Goal: Information Seeking & Learning: Check status

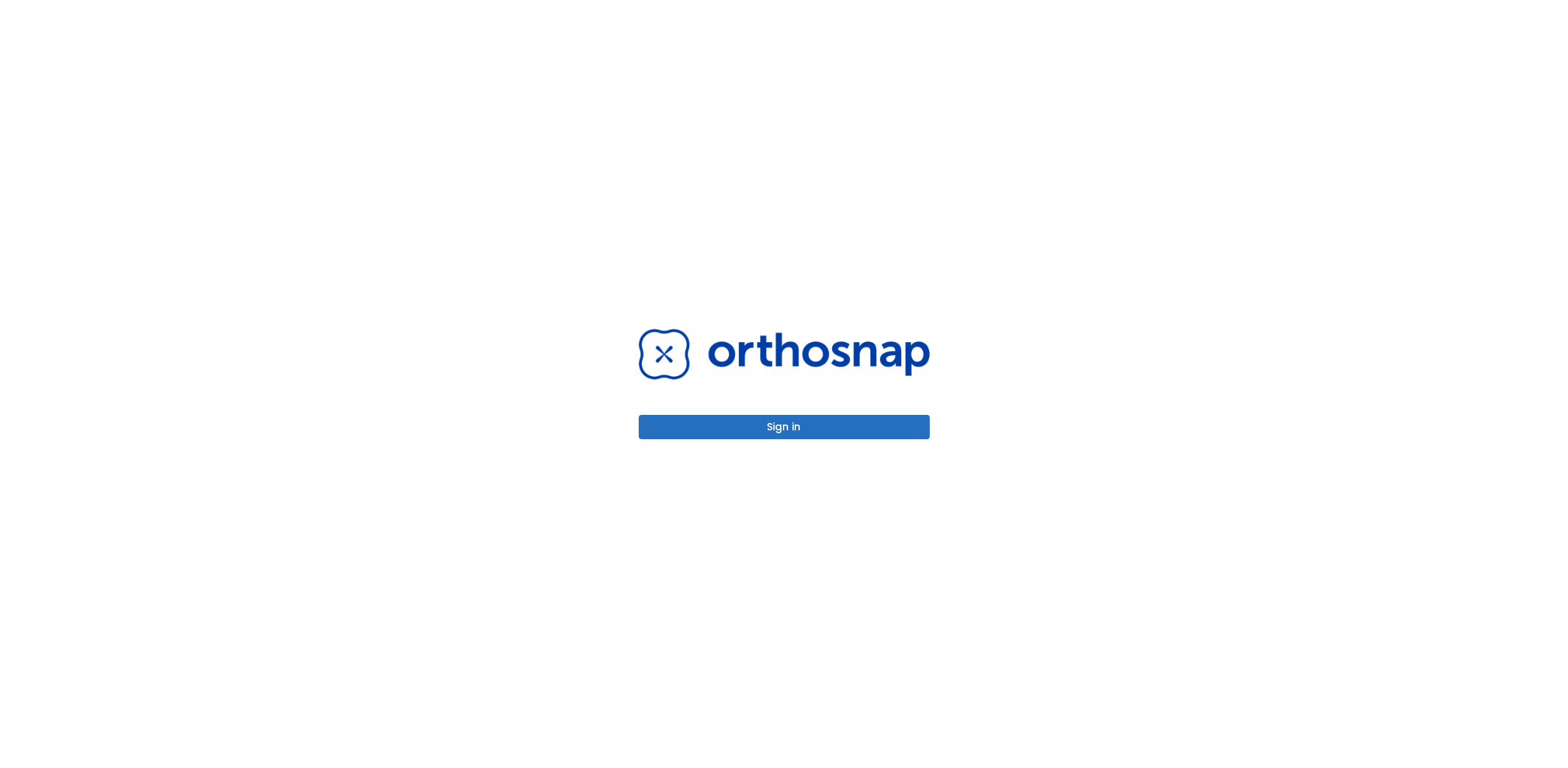
click at [768, 427] on button "Sign in" at bounding box center [784, 427] width 291 height 25
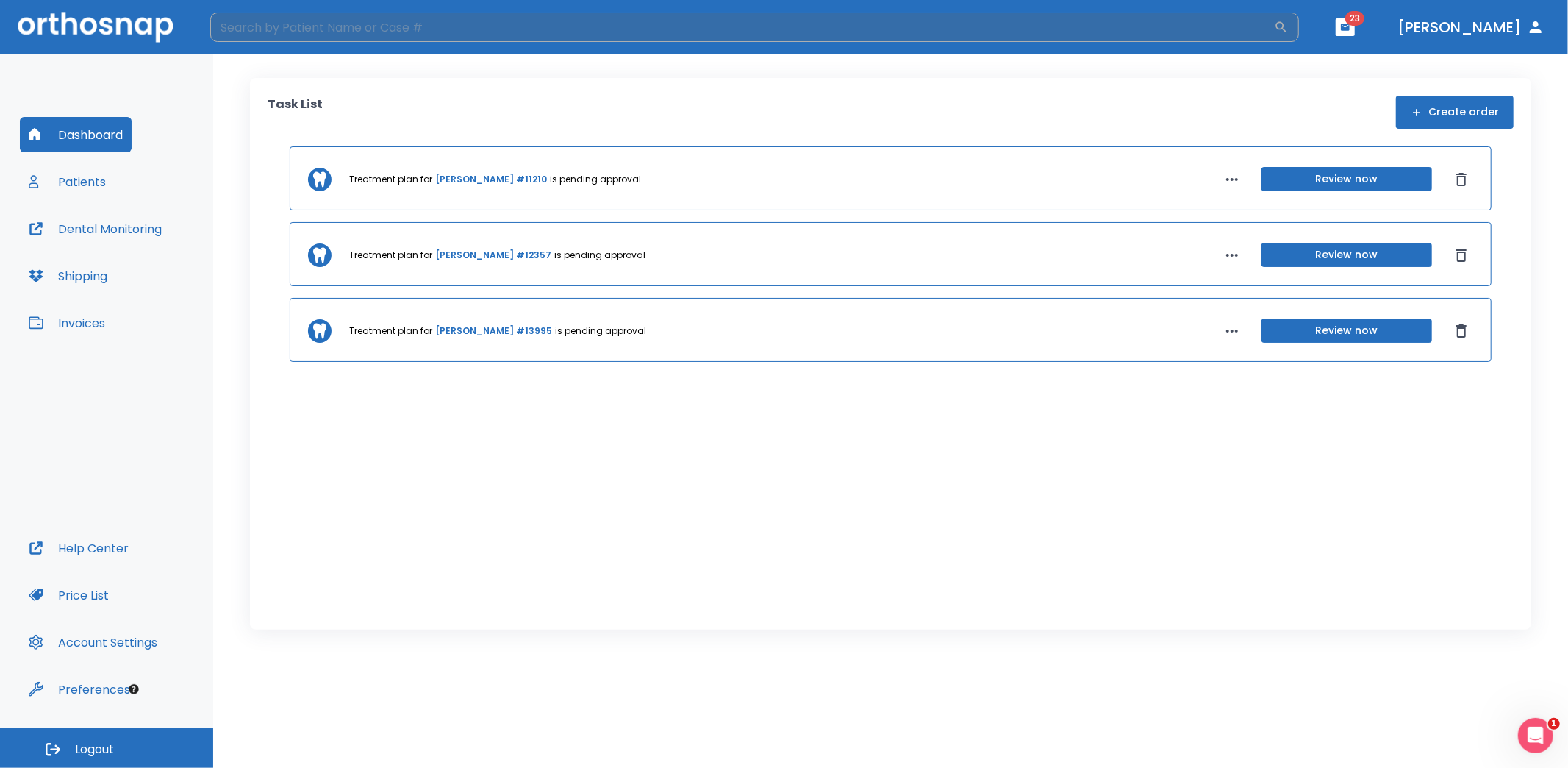
click at [352, 30] on input "search" at bounding box center [742, 28] width 1064 height 30
type input "cathy"
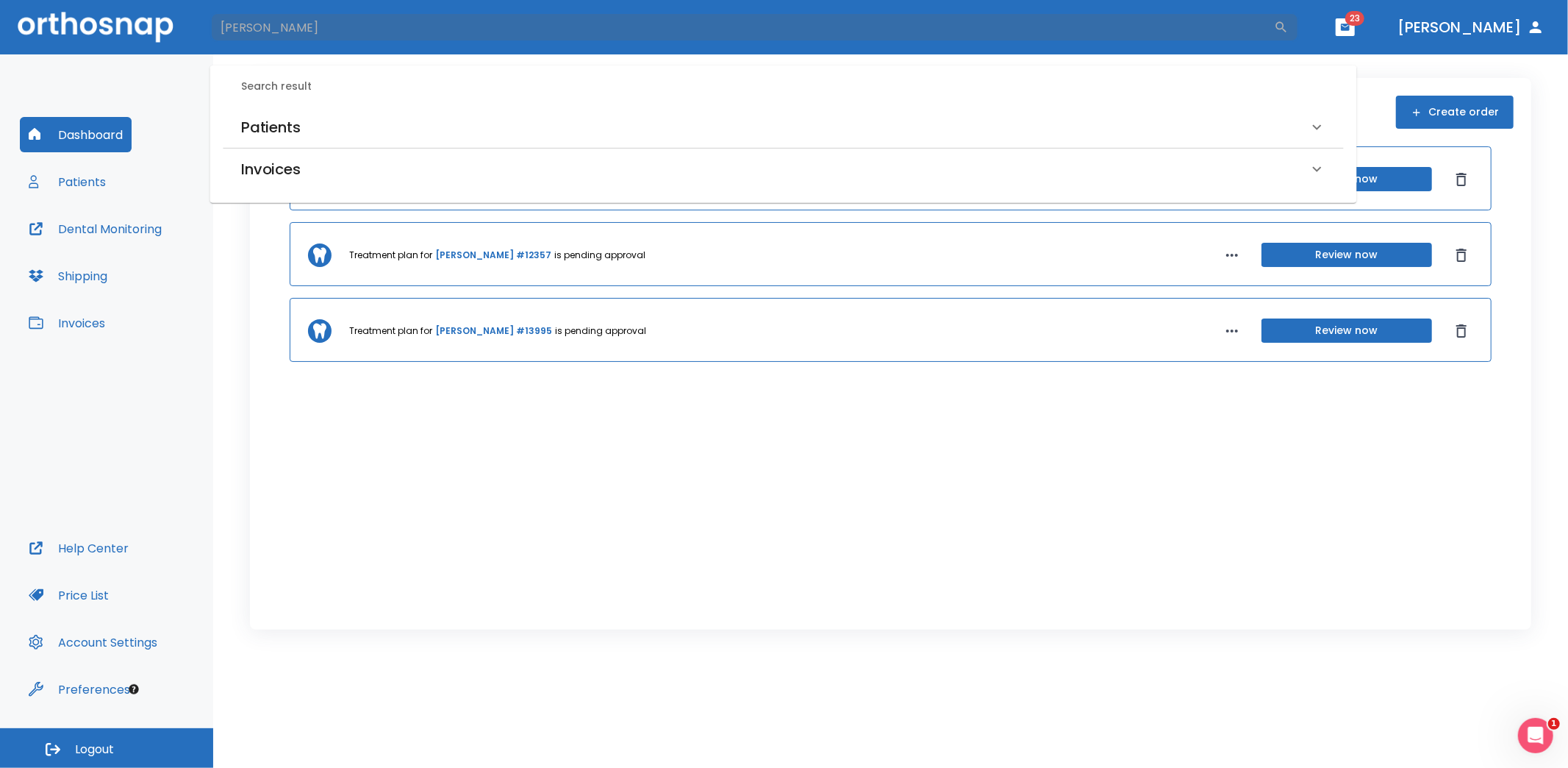
click at [281, 130] on h6 "Patients" at bounding box center [270, 127] width 60 height 24
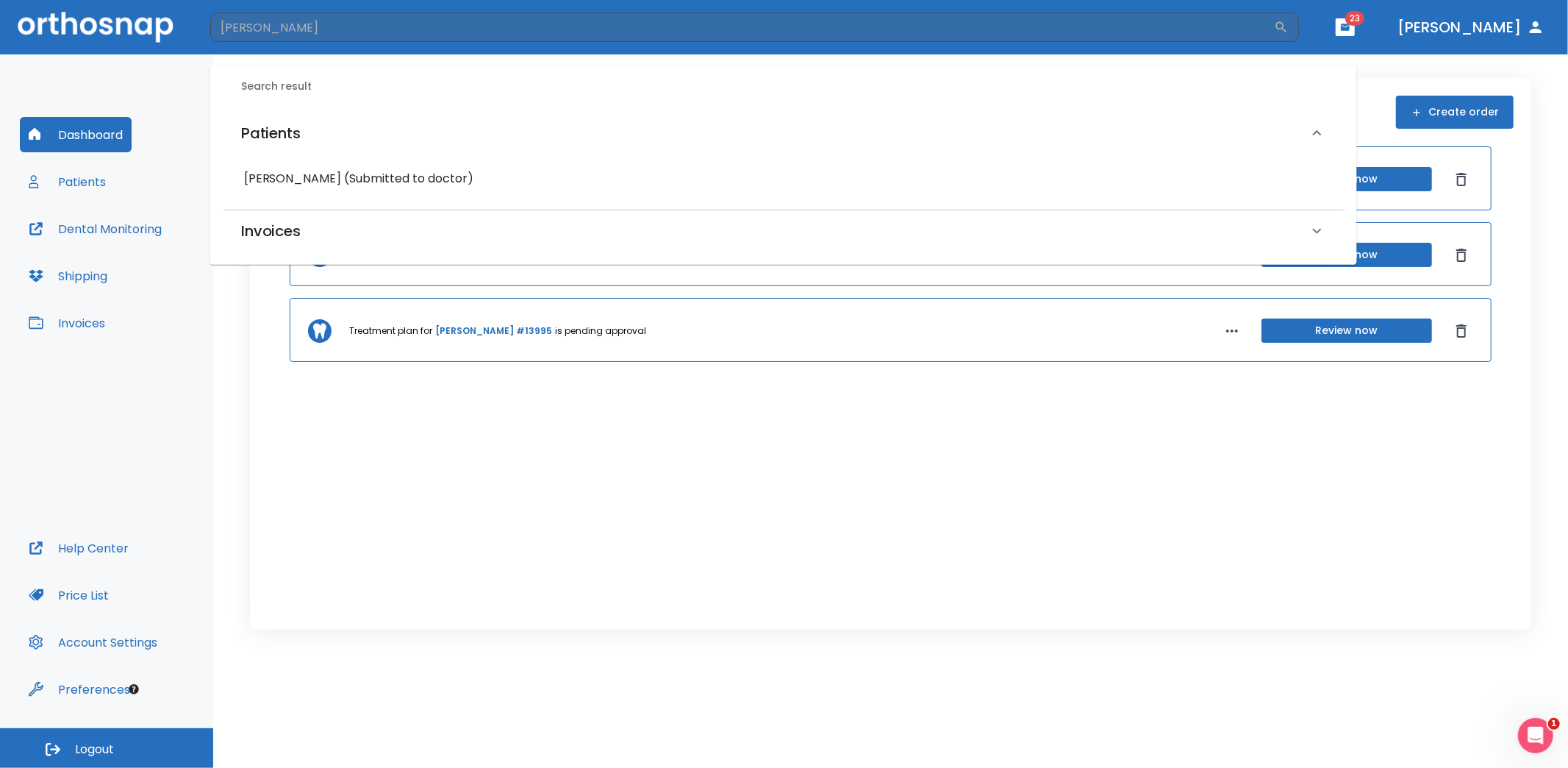
click at [312, 180] on h6 "Cathy Meylor-Hooper (Submitted to doctor)" at bounding box center [784, 178] width 1079 height 21
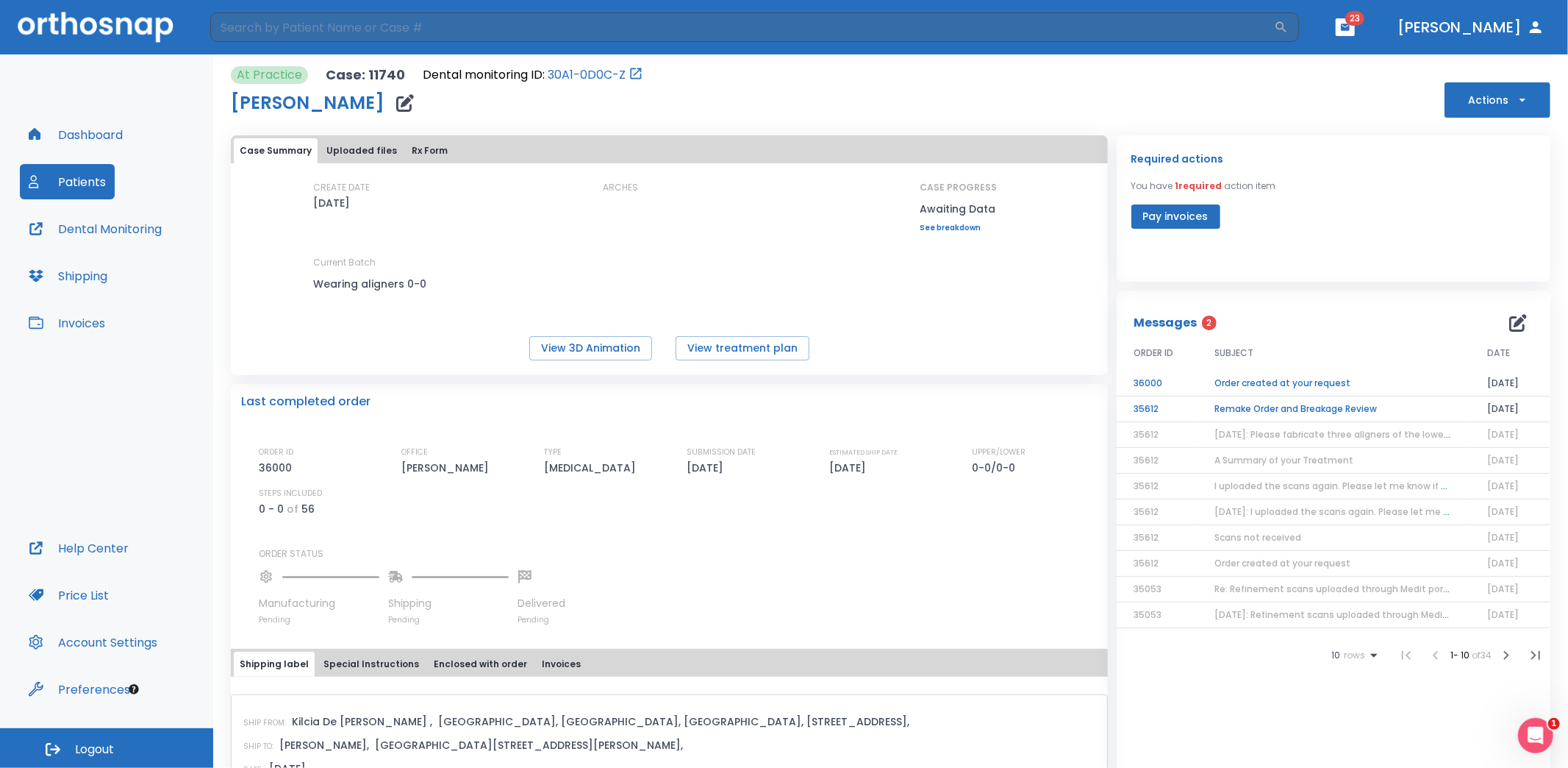
click at [1296, 410] on td "Remake Order and Breakage Review" at bounding box center [1333, 409] width 272 height 26
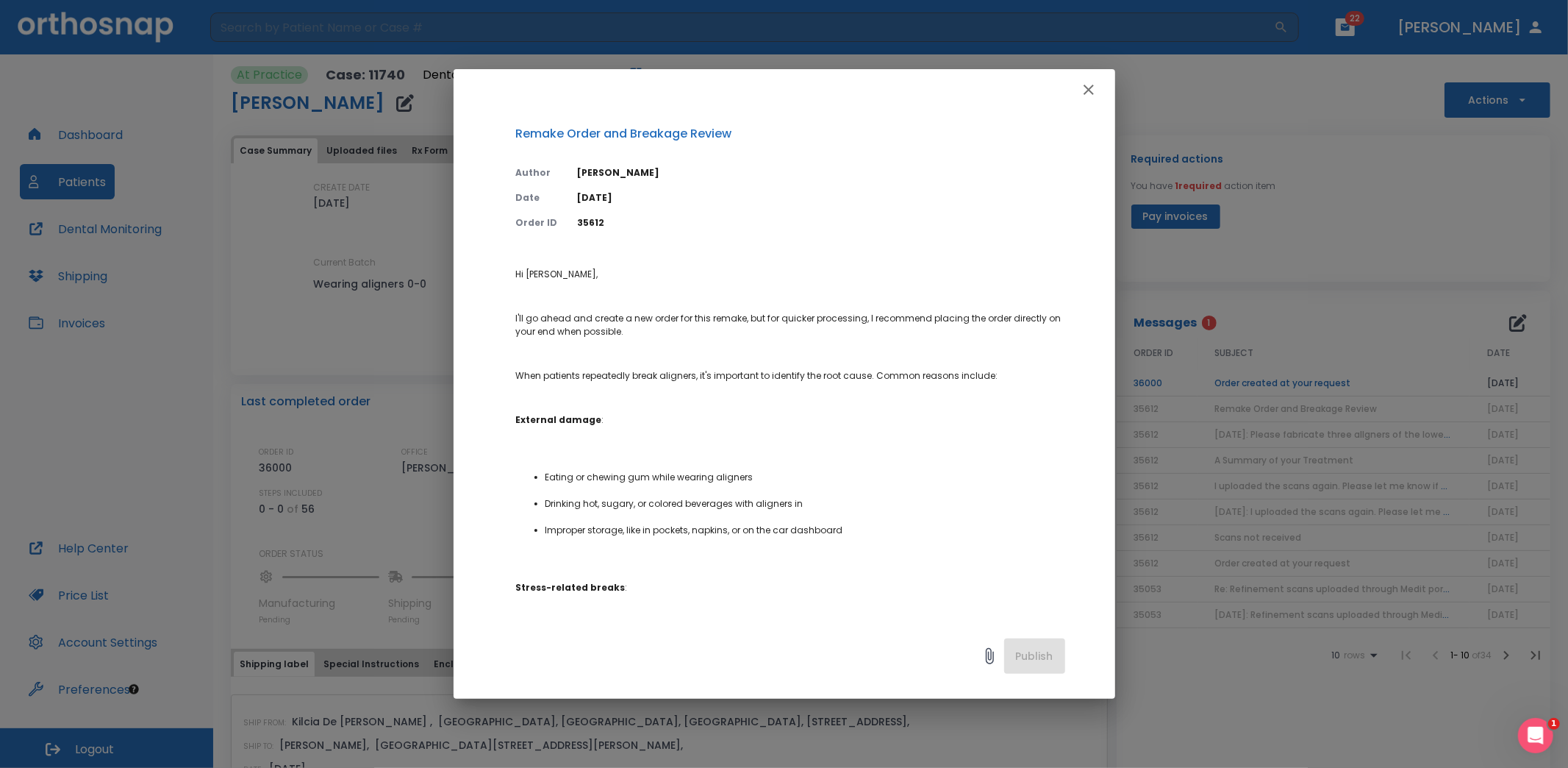
click at [1089, 89] on icon "button" at bounding box center [1088, 89] width 10 height 10
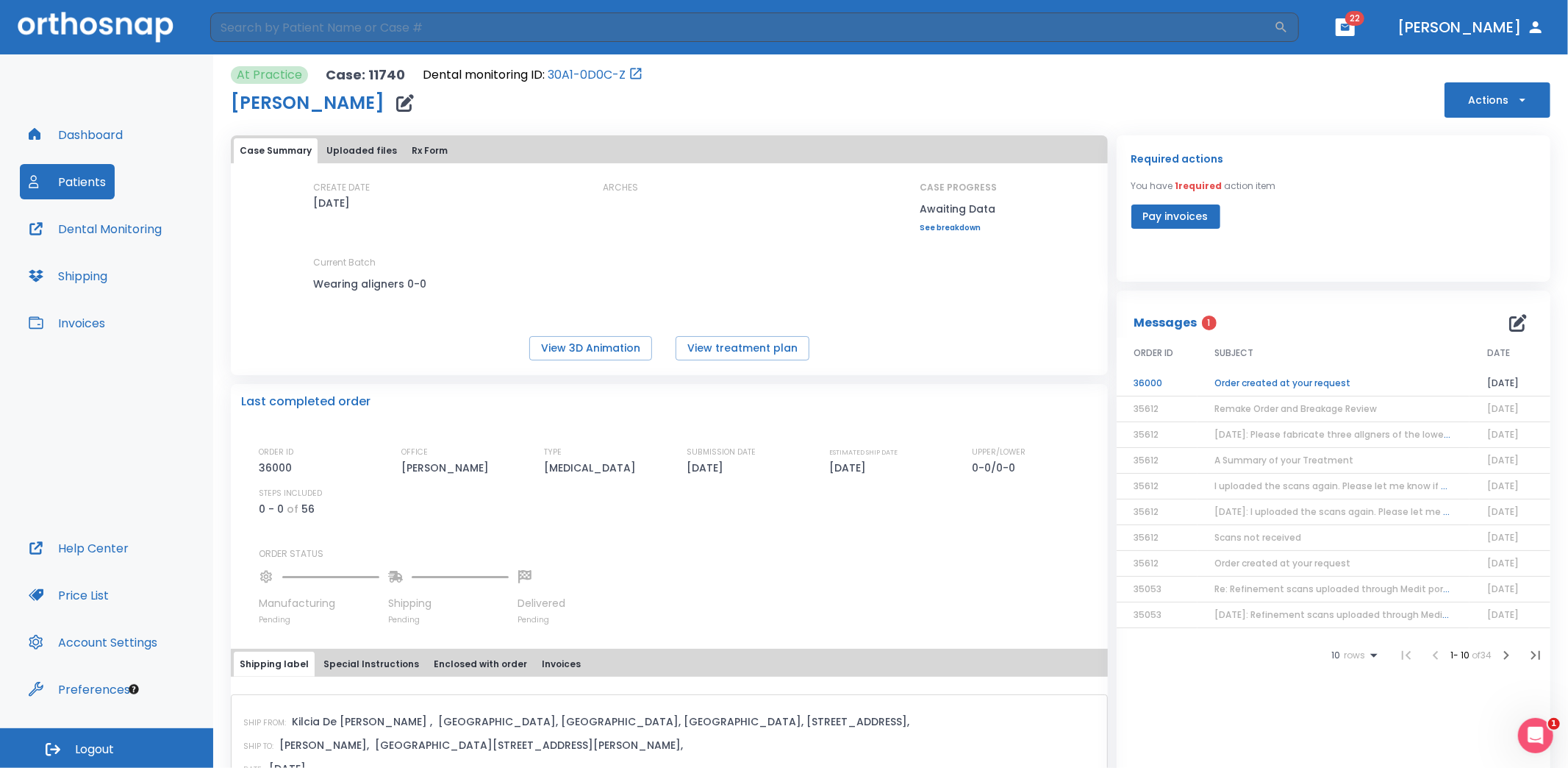
click at [1280, 384] on td "Order created at your request" at bounding box center [1333, 384] width 272 height 26
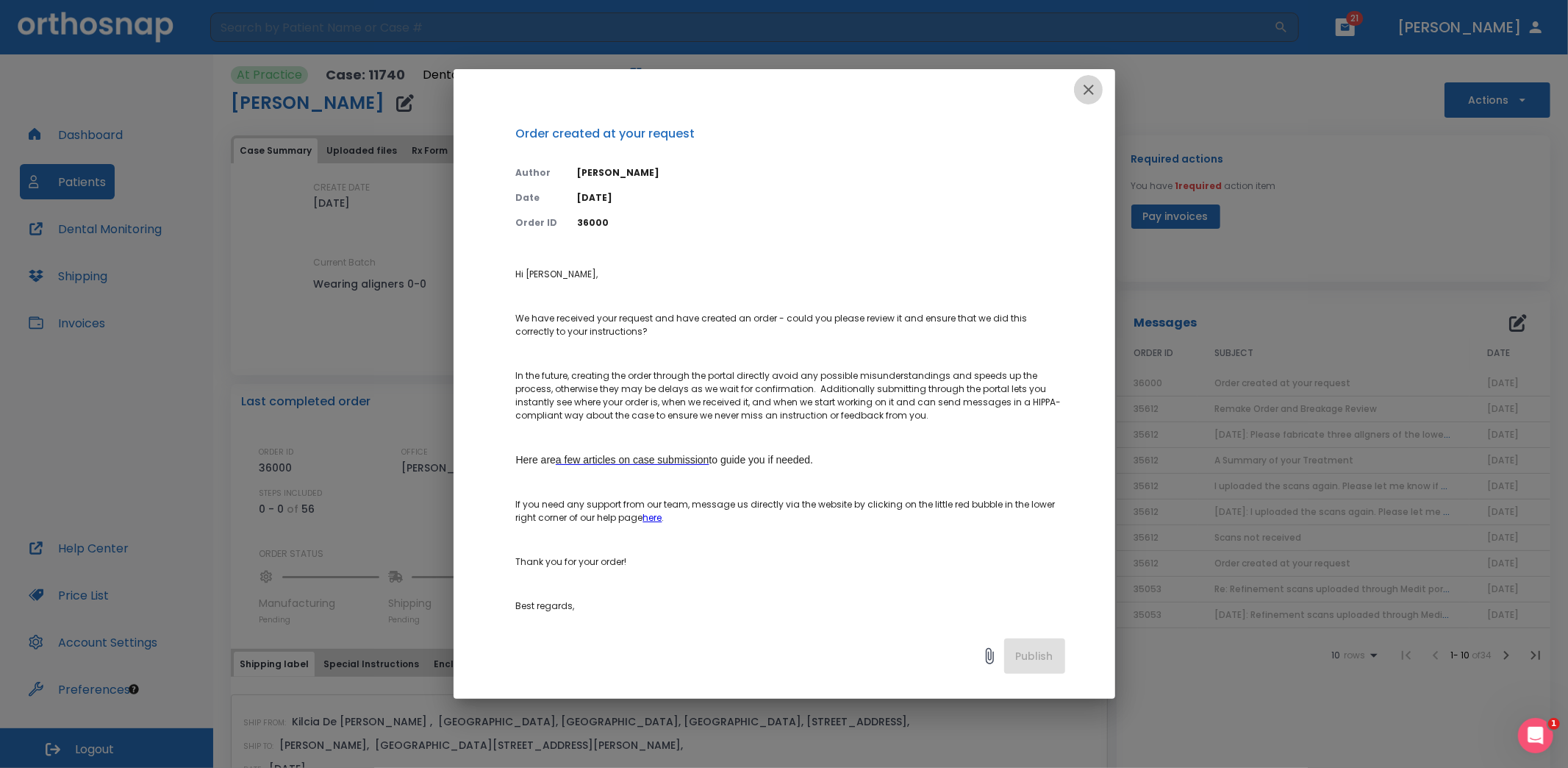
click at [1085, 88] on icon "button" at bounding box center [1089, 89] width 18 height 18
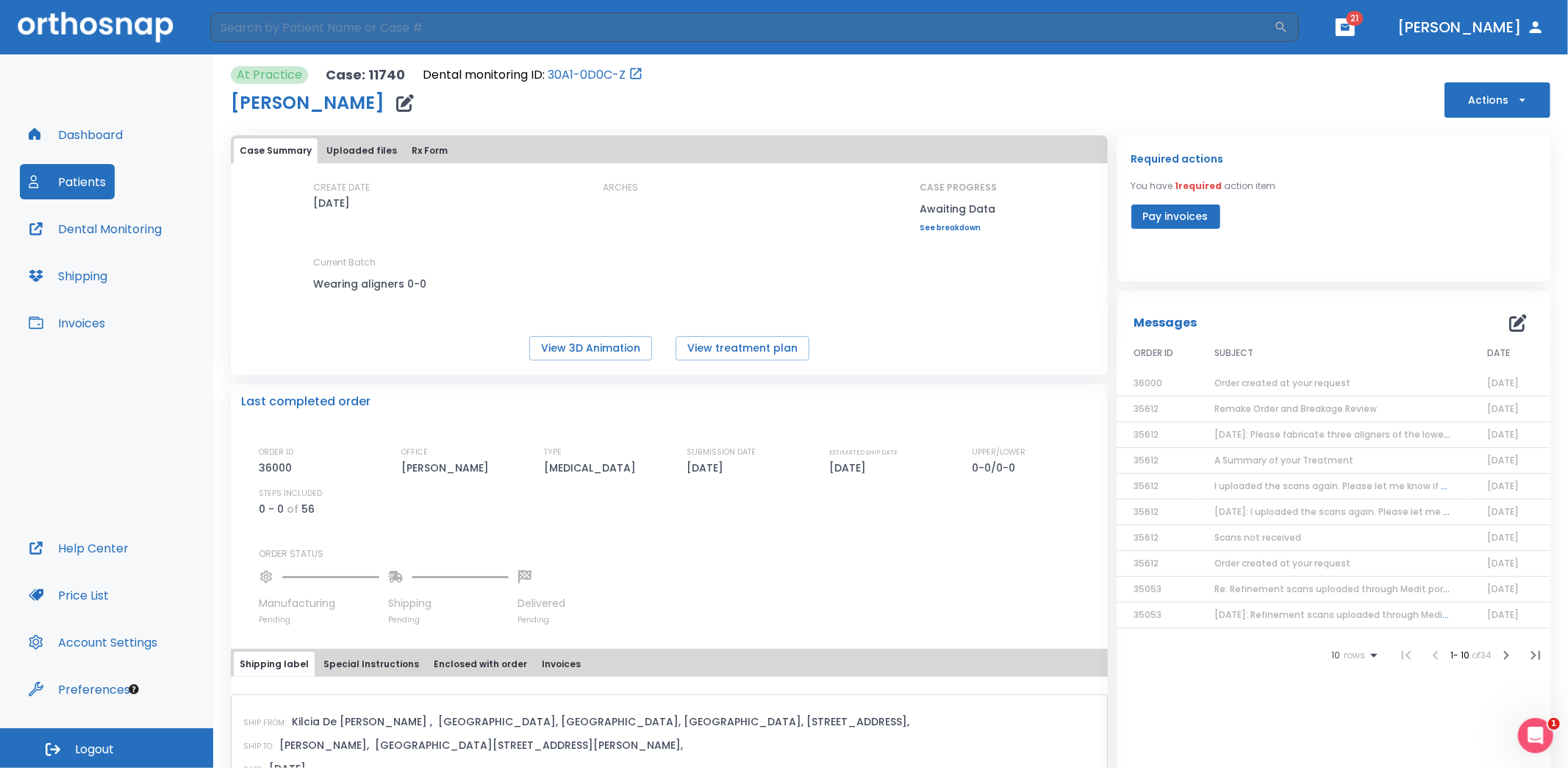
click at [1244, 379] on span "Order created at your request" at bounding box center [1283, 383] width 136 height 13
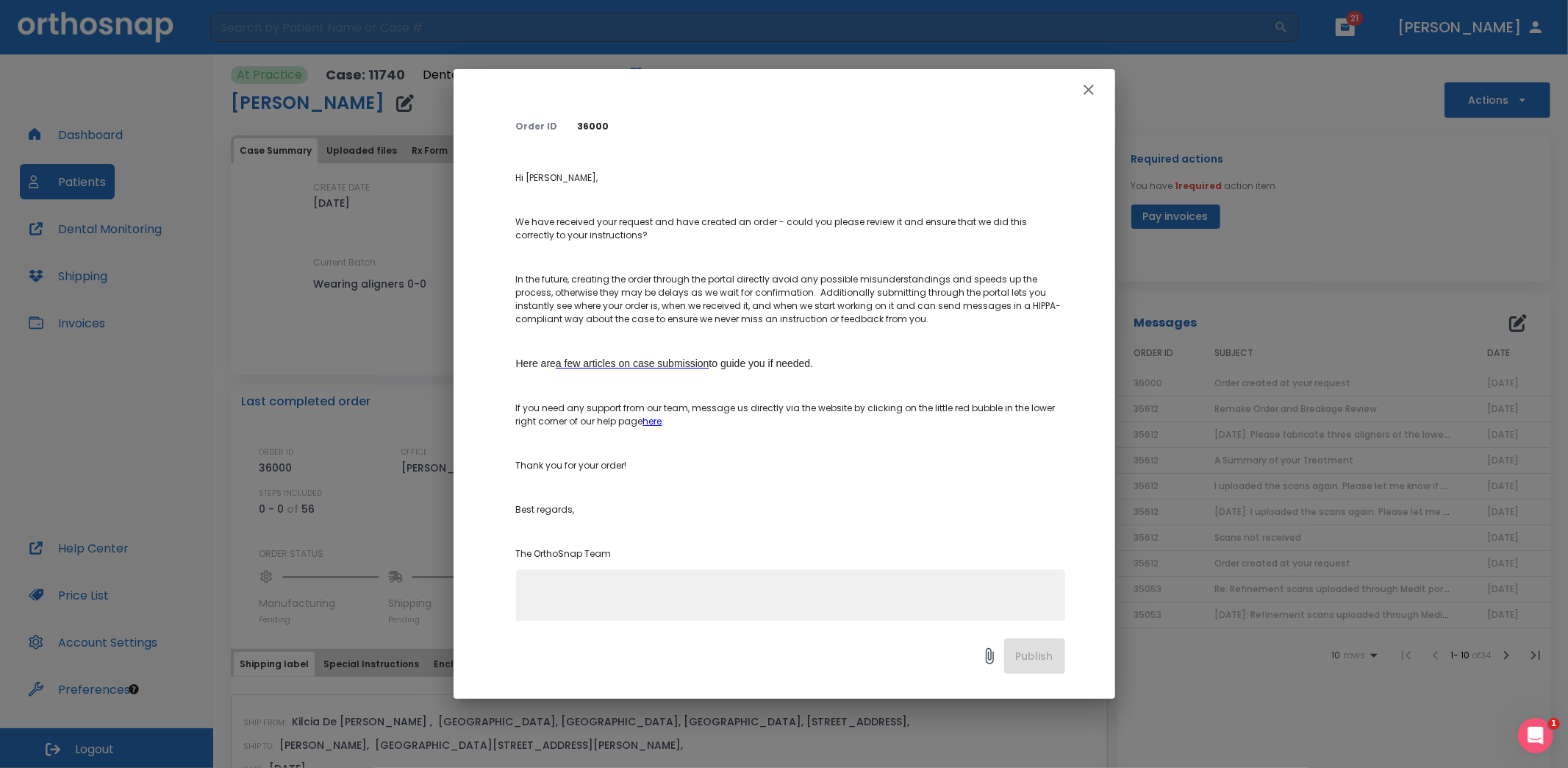
scroll to position [111, 0]
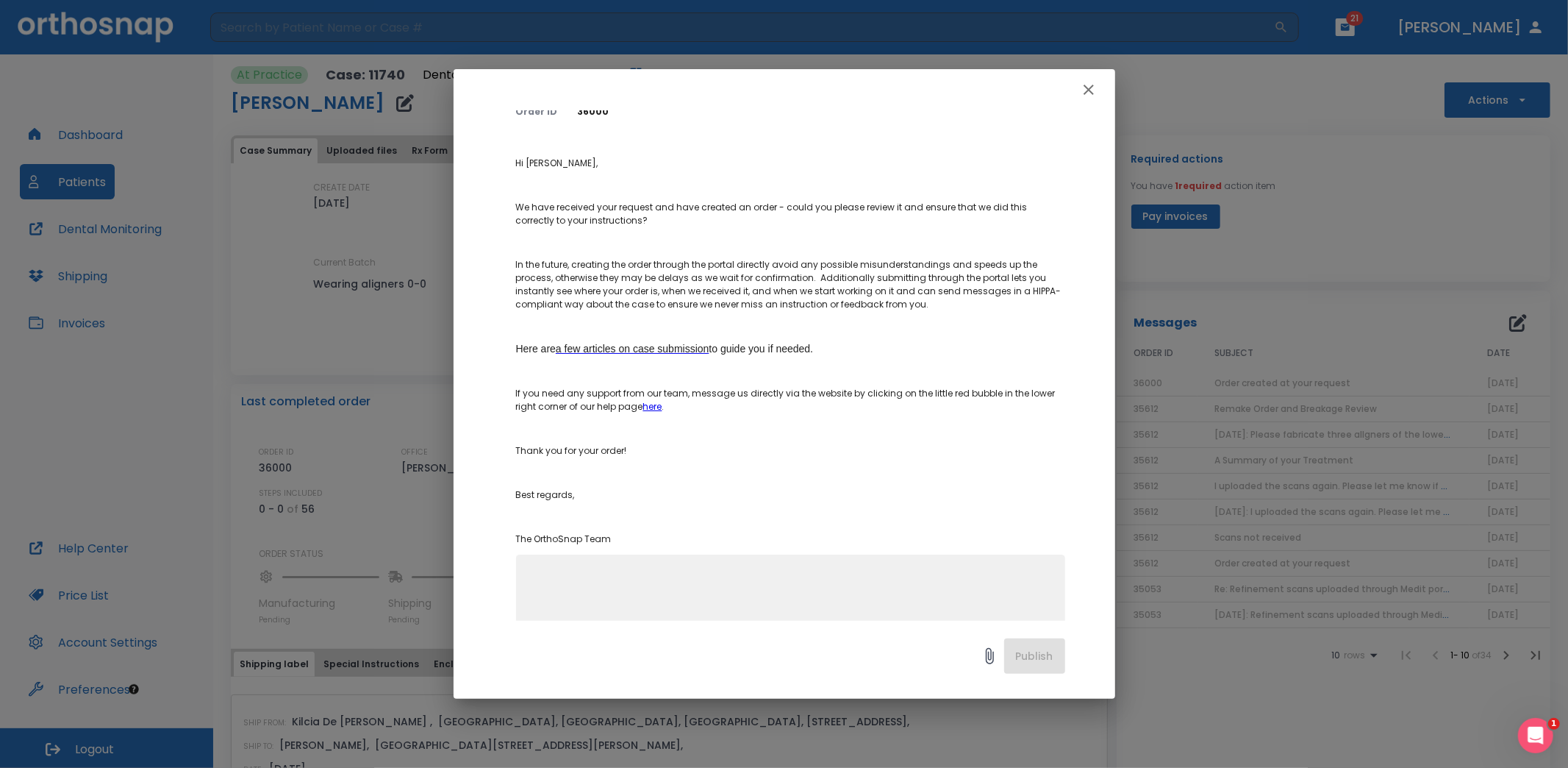
click at [688, 345] on span "a few articles on case submission" at bounding box center [632, 348] width 153 height 12
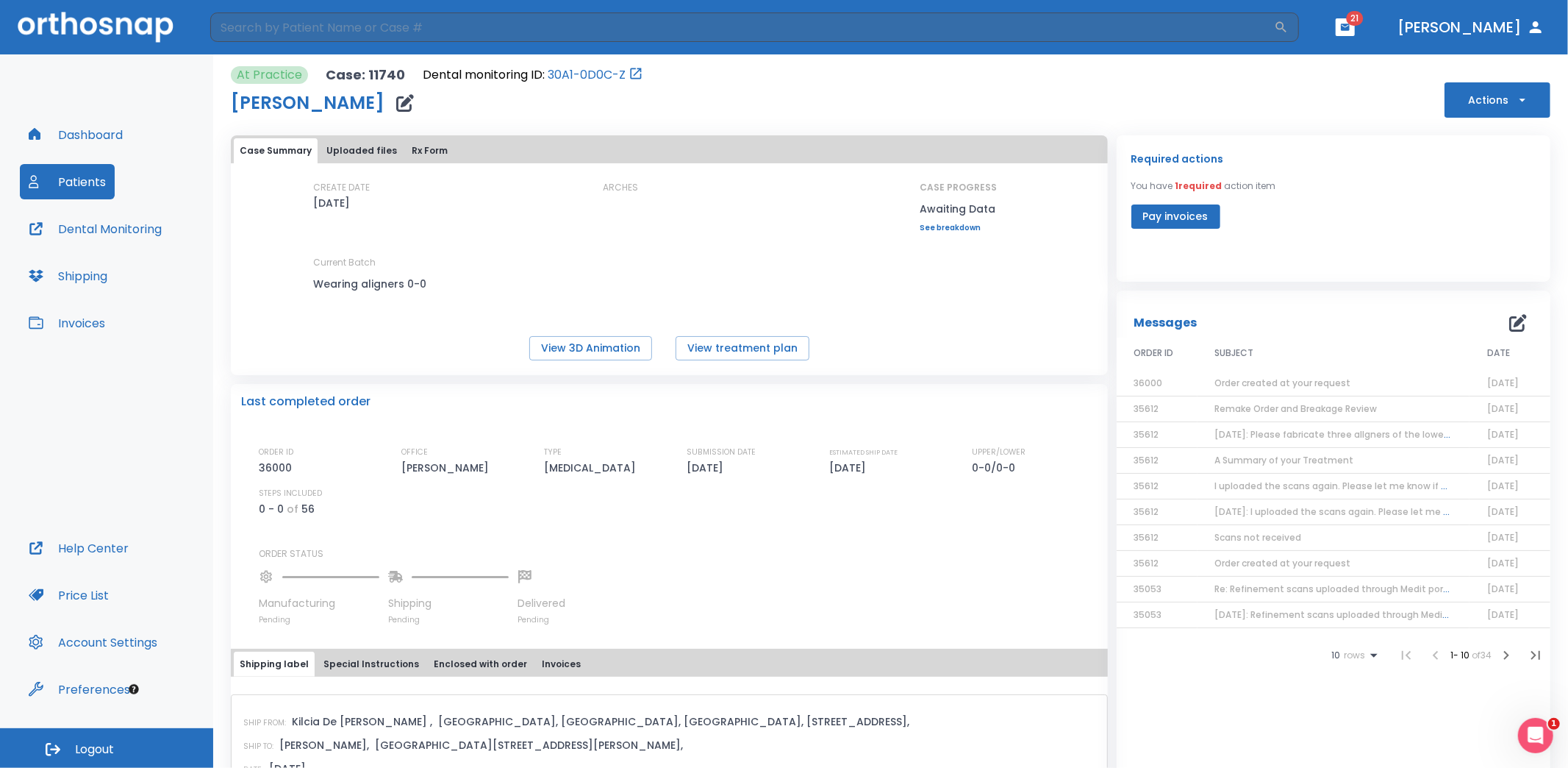
click at [1233, 434] on span "2025-07-28: Please fabricate three allgners of the lower #38." at bounding box center [1343, 434] width 256 height 13
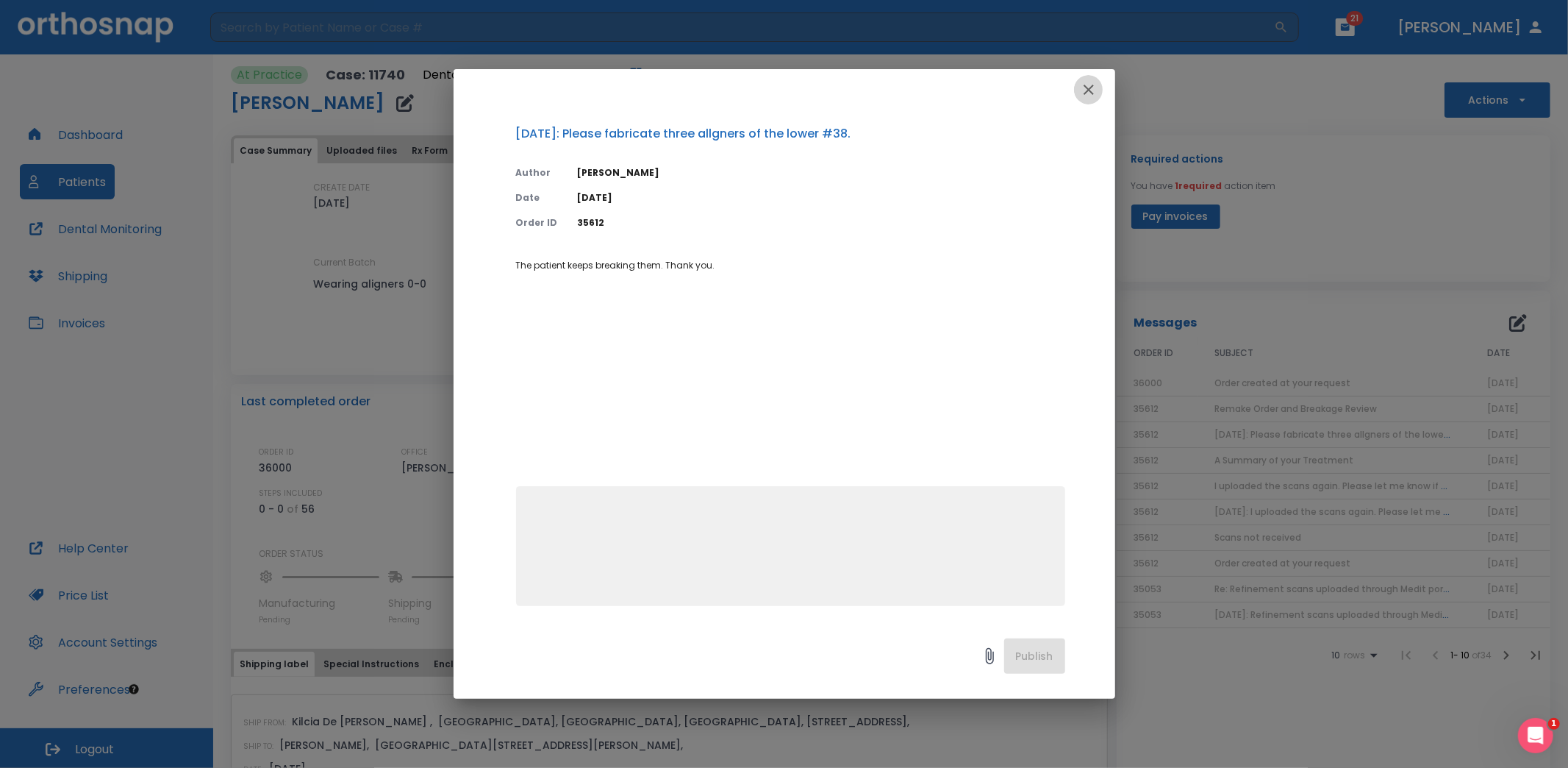
click at [1089, 86] on icon "button" at bounding box center [1089, 89] width 18 height 18
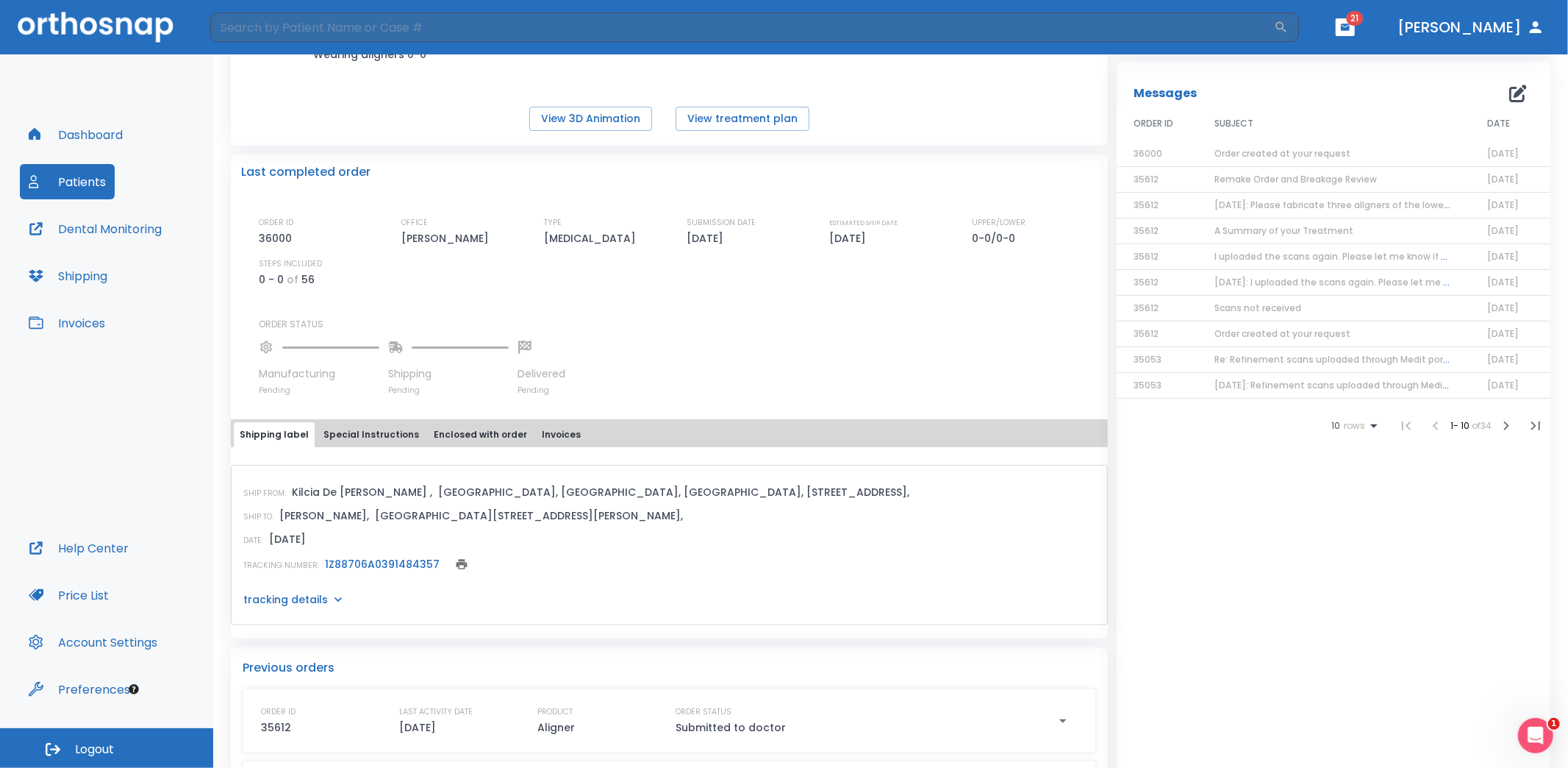
scroll to position [232, 0]
click at [360, 434] on button "Special Instructions" at bounding box center [371, 432] width 107 height 25
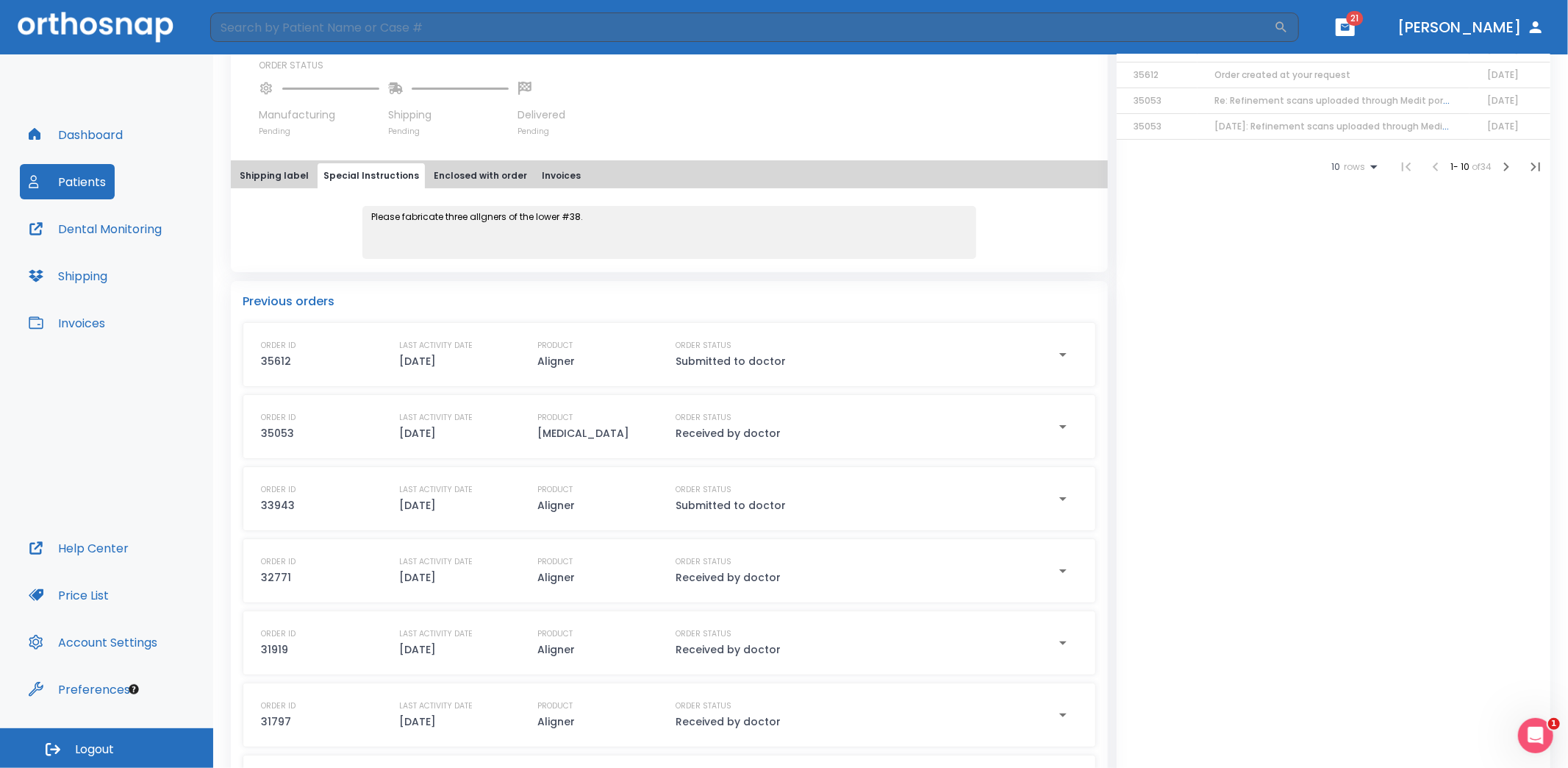
scroll to position [528, 0]
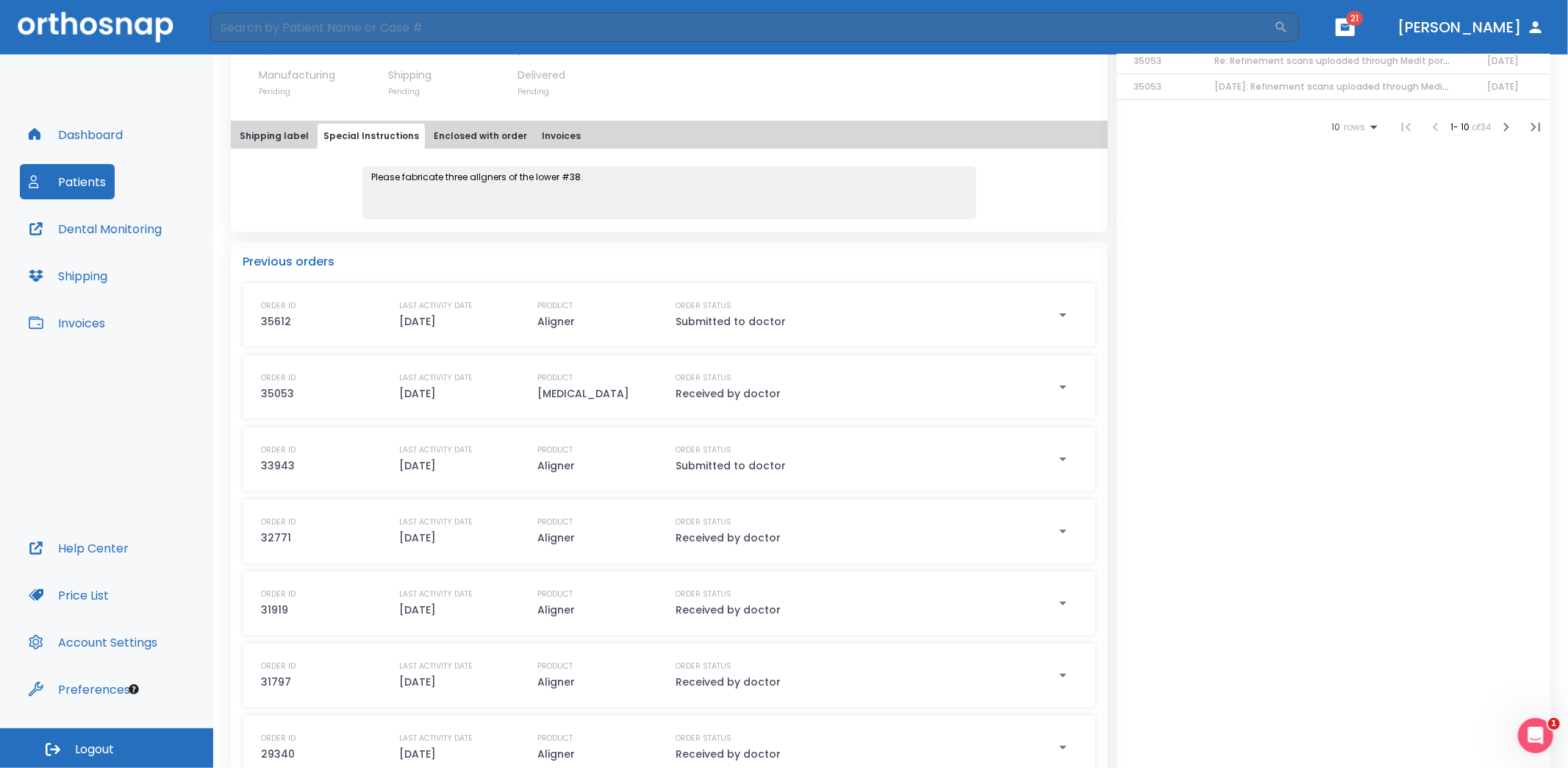
click at [1060, 316] on icon "button" at bounding box center [1063, 316] width 7 height 4
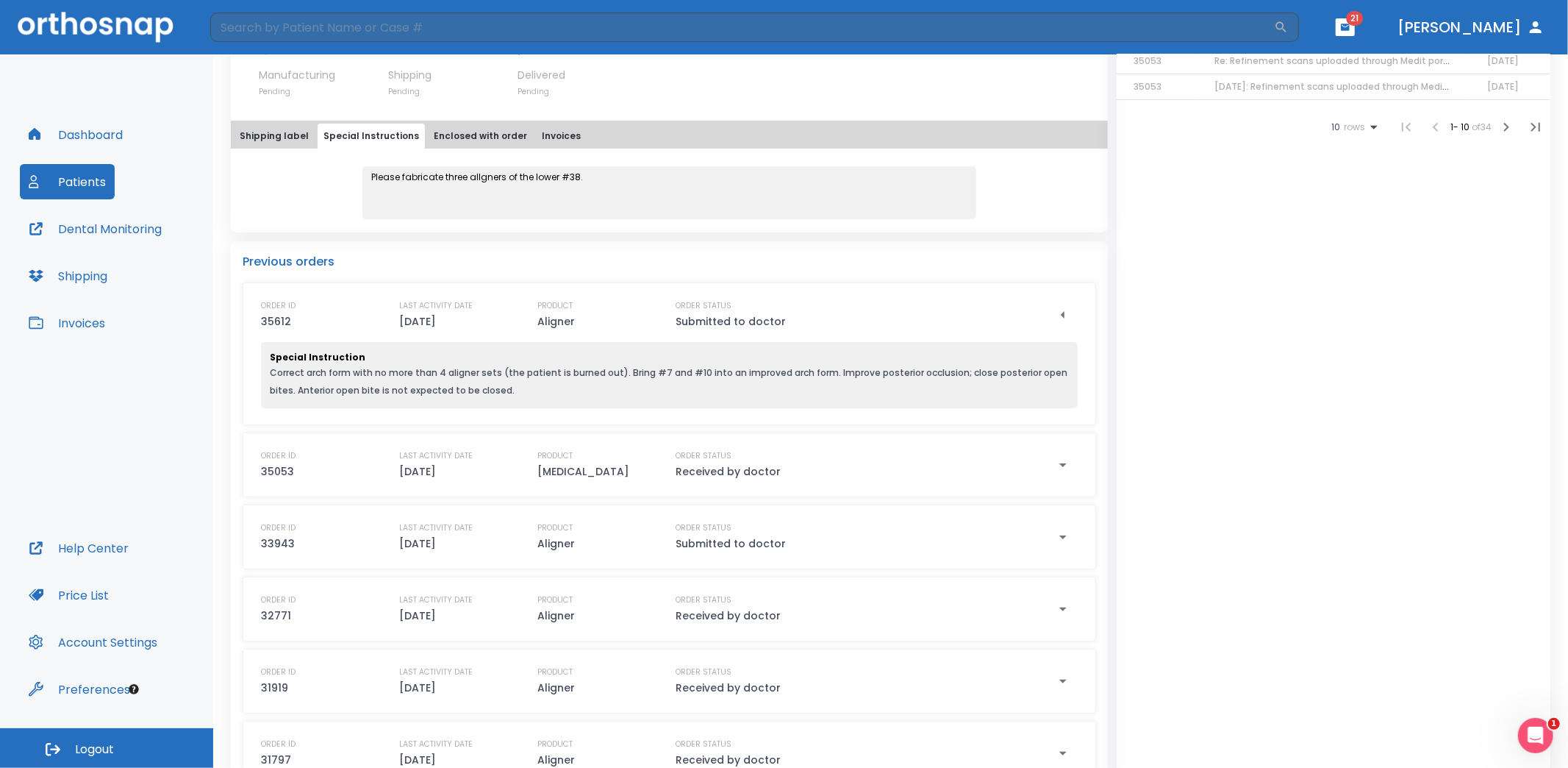
click at [79, 186] on button "Patients" at bounding box center [67, 182] width 94 height 35
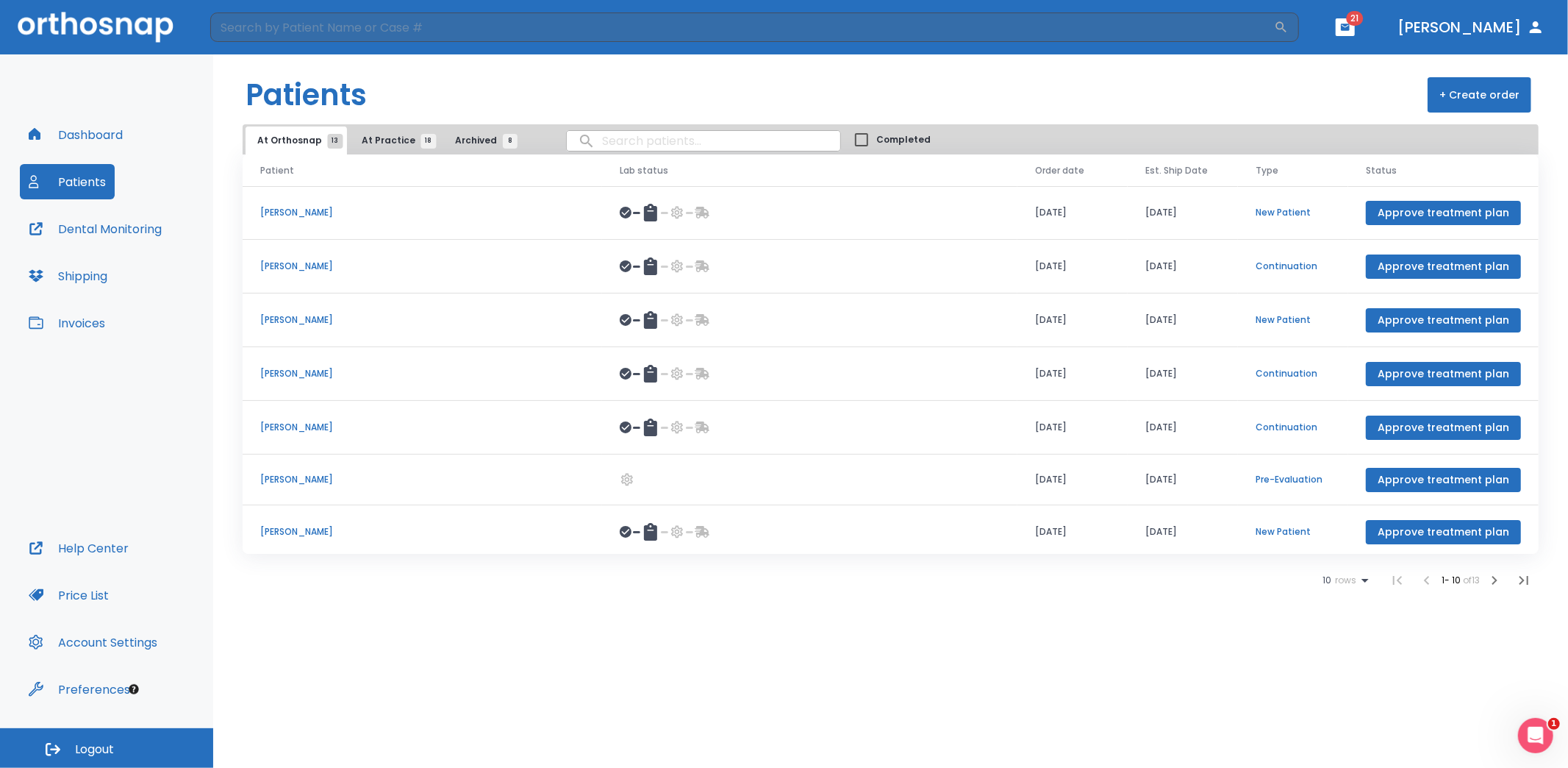
click at [613, 135] on input "search" at bounding box center [704, 141] width 273 height 29
type input "cathy"
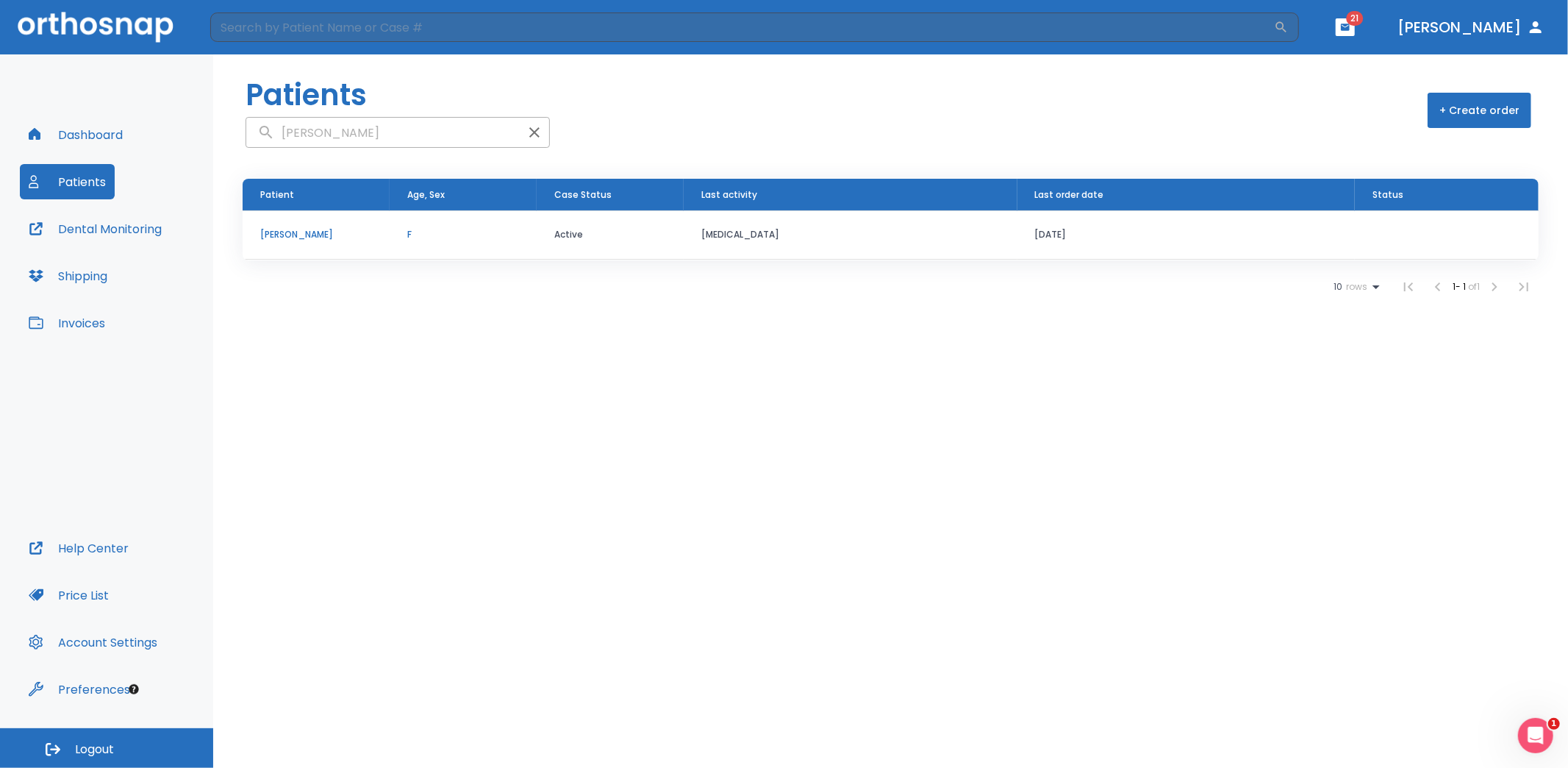
click at [325, 234] on p "[PERSON_NAME]" at bounding box center [317, 234] width 112 height 13
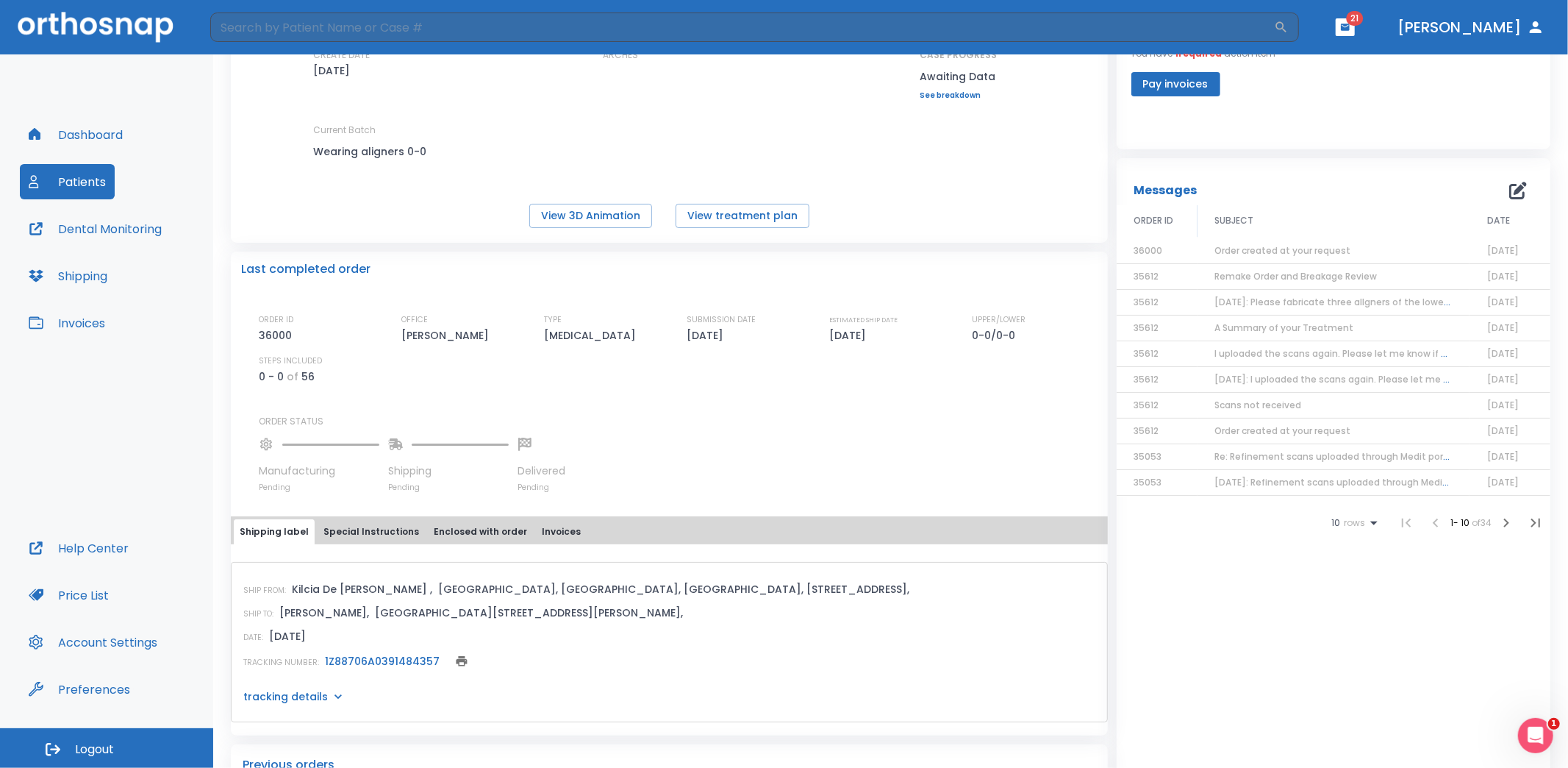
scroll to position [133, 0]
click at [735, 217] on button "View treatment plan" at bounding box center [742, 214] width 134 height 25
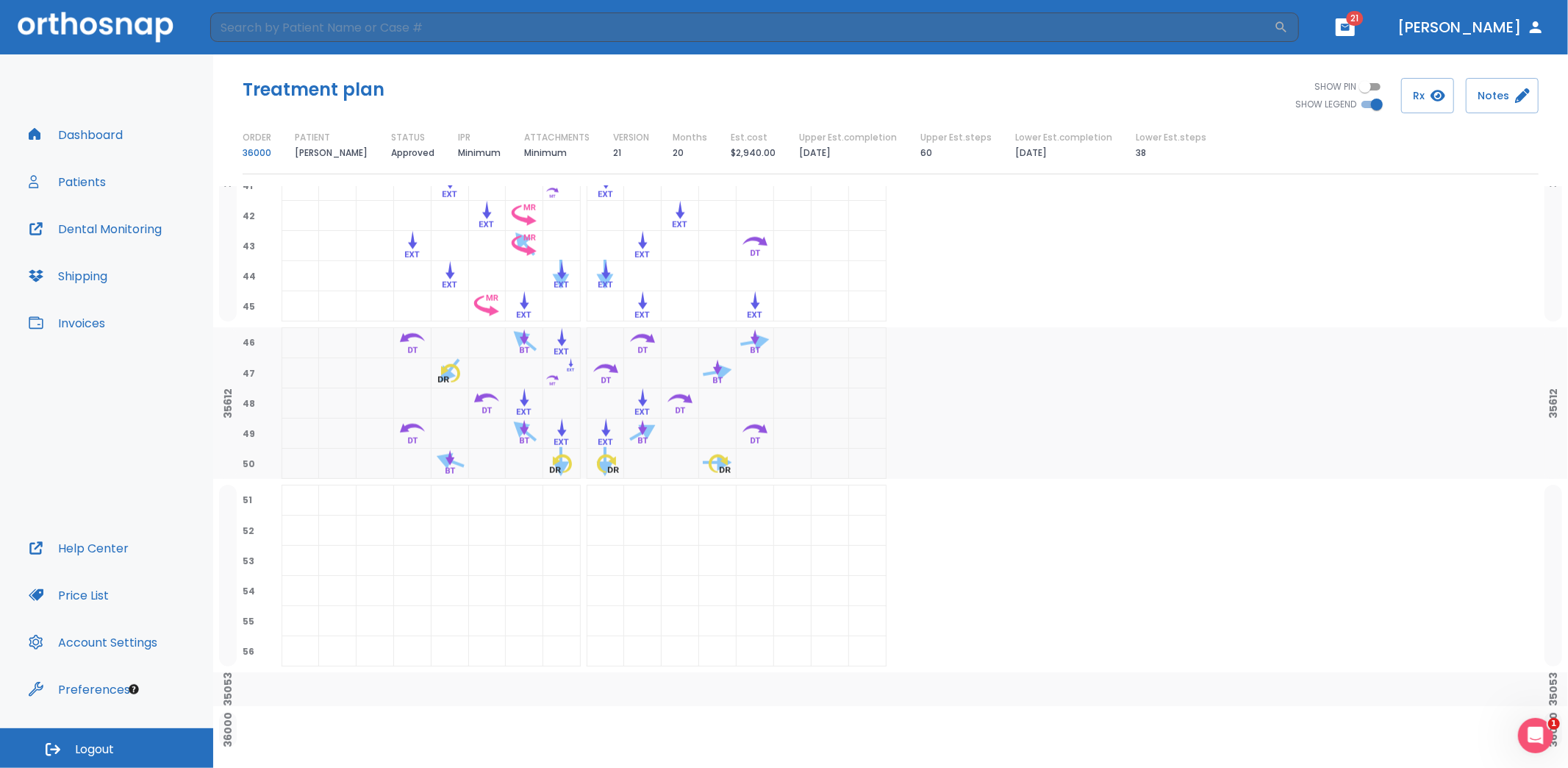
scroll to position [1552, 0]
